Goal: Find specific page/section: Find specific page/section

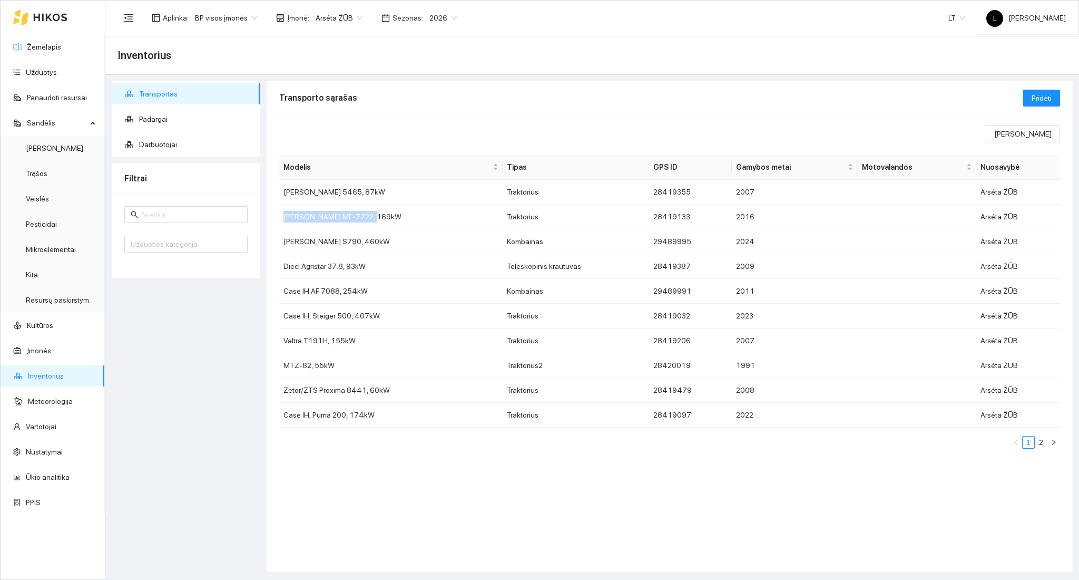
click at [50, 23] on div at bounding box center [40, 18] width 54 height 34
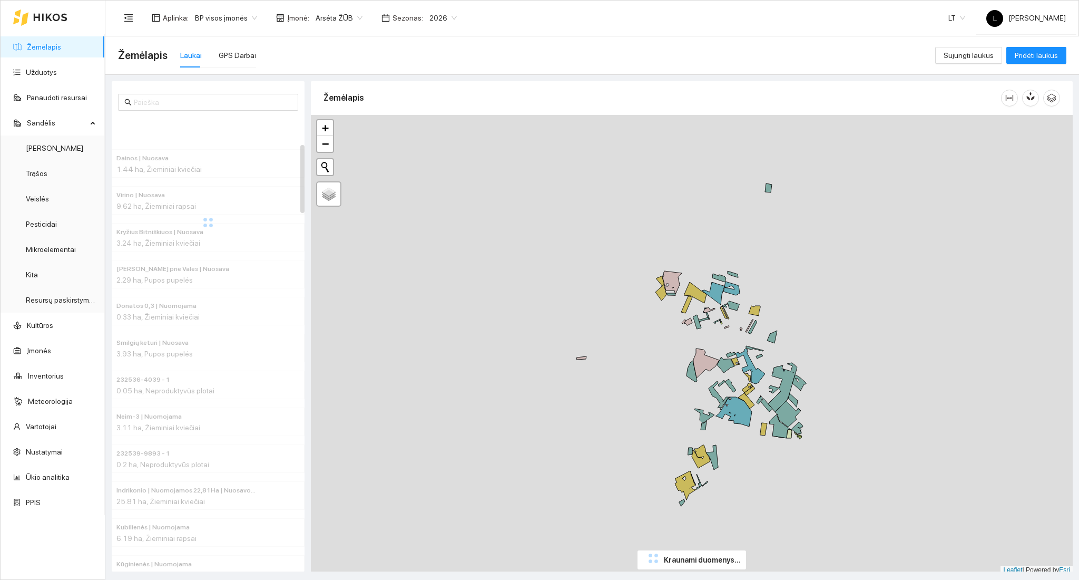
click at [46, 51] on link "Žemėlapis" at bounding box center [44, 47] width 34 height 8
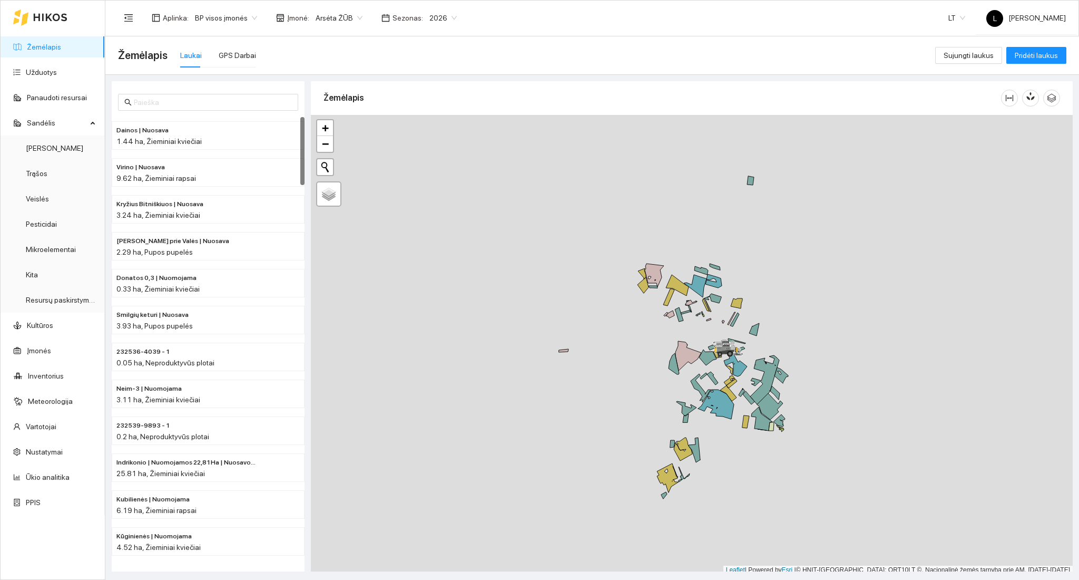
scroll to position [3, 0]
drag, startPoint x: 700, startPoint y: 365, endPoint x: 685, endPoint y: 357, distance: 16.5
click at [685, 357] on div at bounding box center [692, 341] width 762 height 459
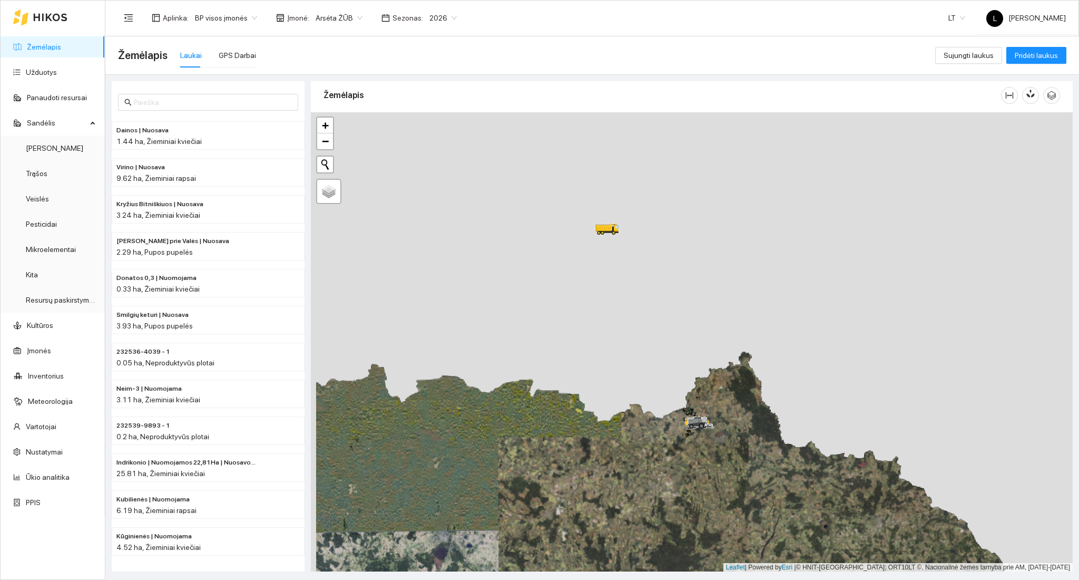
drag, startPoint x: 616, startPoint y: 256, endPoint x: 617, endPoint y: 351, distance: 94.8
click at [617, 351] on div at bounding box center [692, 341] width 762 height 459
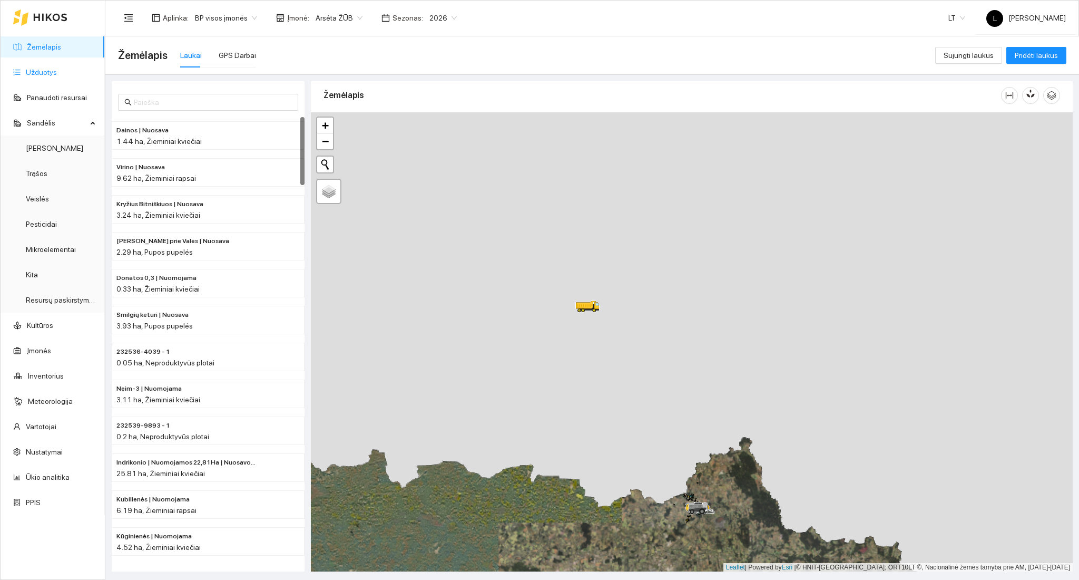
click at [37, 68] on link "Užduotys" at bounding box center [41, 72] width 31 height 8
